Goal: Task Accomplishment & Management: Complete application form

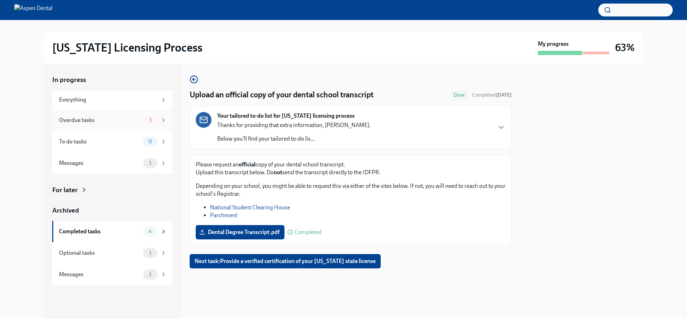
click at [109, 122] on div "Overdue tasks" at bounding box center [99, 120] width 81 height 8
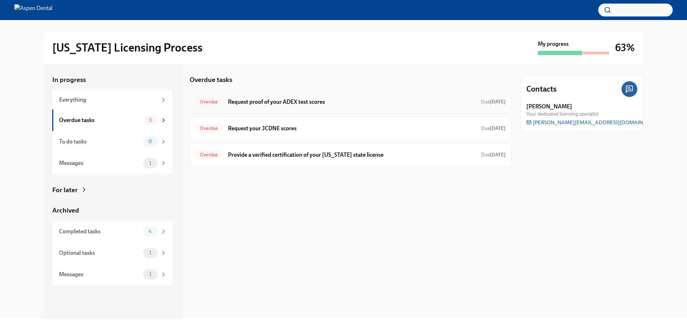
click at [293, 99] on h6 "Request proof of your ADEX test scores" at bounding box center [351, 102] width 247 height 8
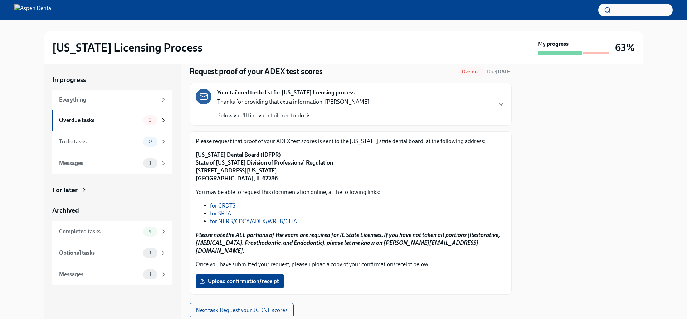
scroll to position [36, 0]
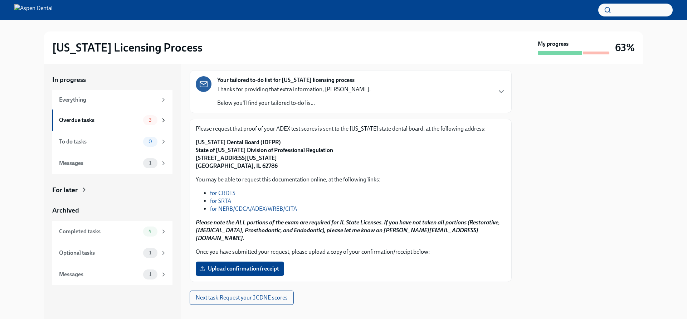
click at [272, 210] on link "for NERB/CDCA/ADEX/WREB/CITA" at bounding box center [253, 208] width 87 height 7
drag, startPoint x: 196, startPoint y: 142, endPoint x: 323, endPoint y: 149, distance: 126.8
click at [323, 149] on p "[US_STATE] Dental Board (IDFPR) State of [US_STATE] Division of Professional Re…" at bounding box center [351, 153] width 310 height 31
copy strong "[US_STATE] Dental Board (IDFPR) State of [US_STATE] Division of Professional Re…"
click at [242, 153] on strong "[US_STATE] Dental Board (IDFPR) State of [US_STATE] Division of Professional Re…" at bounding box center [264, 154] width 137 height 30
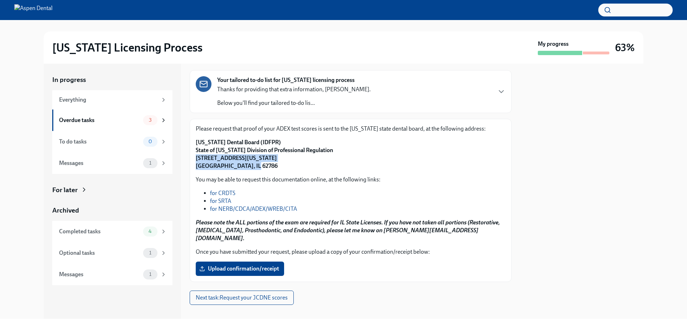
drag, startPoint x: 195, startPoint y: 155, endPoint x: 248, endPoint y: 172, distance: 55.3
click at [248, 172] on div "Please request that proof of your ADEX test scores is sent to the [US_STATE] st…" at bounding box center [351, 200] width 322 height 163
copy strong "[STREET_ADDRESS][US_STATE]"
click at [251, 265] on span "Upload confirmation/receipt" at bounding box center [240, 268] width 78 height 7
click at [0, 0] on input "Upload confirmation/receipt" at bounding box center [0, 0] width 0 height 0
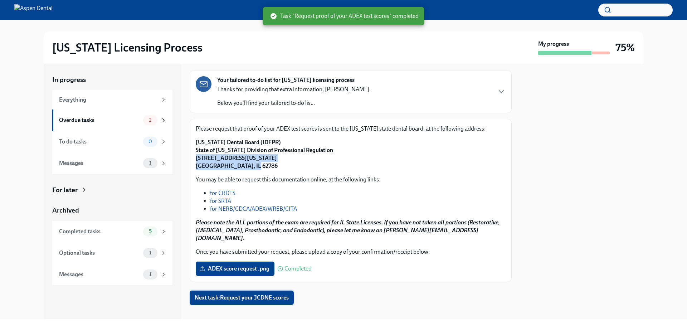
click at [236, 294] on span "Next task : Request your JCDNE scores" at bounding box center [242, 297] width 94 height 7
